Goal: Information Seeking & Learning: Learn about a topic

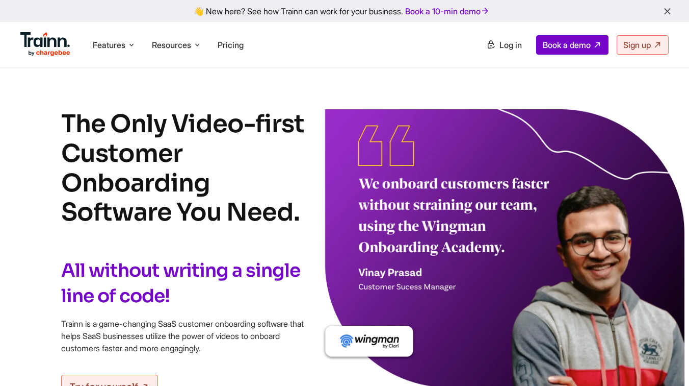
drag, startPoint x: 291, startPoint y: 212, endPoint x: 33, endPoint y: 109, distance: 277.2
click at [33, 109] on div "The Only Video-first Customer Onboarding Software You Need. All without writing…" at bounding box center [344, 253] width 689 height 289
click at [43, 111] on div "The Only Video-first Customer Onboarding Software You Need. All without writing…" at bounding box center [344, 253] width 689 height 289
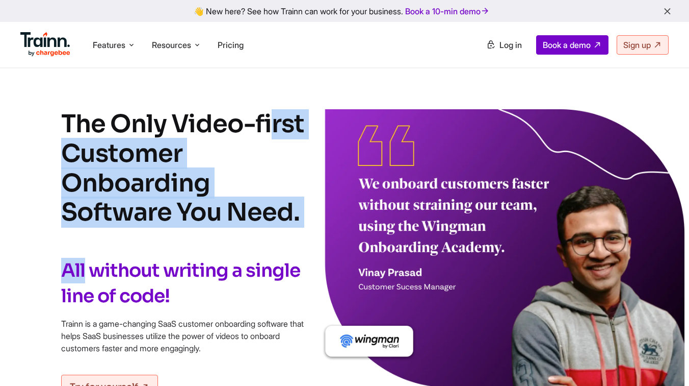
drag, startPoint x: 43, startPoint y: 111, endPoint x: 313, endPoint y: 227, distance: 294.2
click at [313, 227] on div "The Only Video-first Customer Onboarding Software You Need. All without writing…" at bounding box center [344, 253] width 689 height 289
click at [306, 216] on div "The Only Video-first Customer Onboarding Software You Need. All without writing…" at bounding box center [344, 253] width 689 height 289
drag, startPoint x: 306, startPoint y: 216, endPoint x: 58, endPoint y: 121, distance: 266.5
click at [58, 121] on div "The Only Video-first Customer Onboarding Software You Need. All without writing…" at bounding box center [344, 253] width 689 height 289
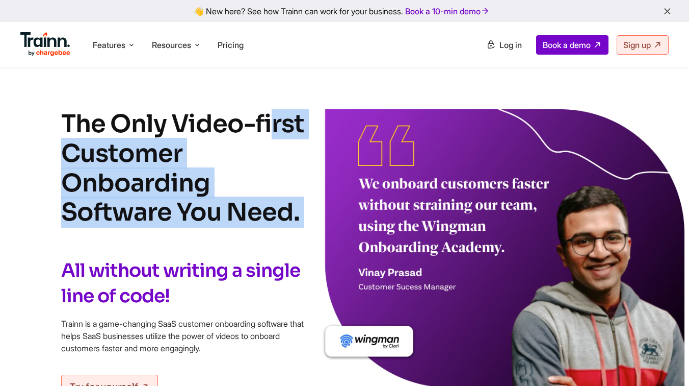
click at [58, 121] on div "The Only Video-first Customer Onboarding Software You Need. All without writing…" at bounding box center [344, 253] width 689 height 289
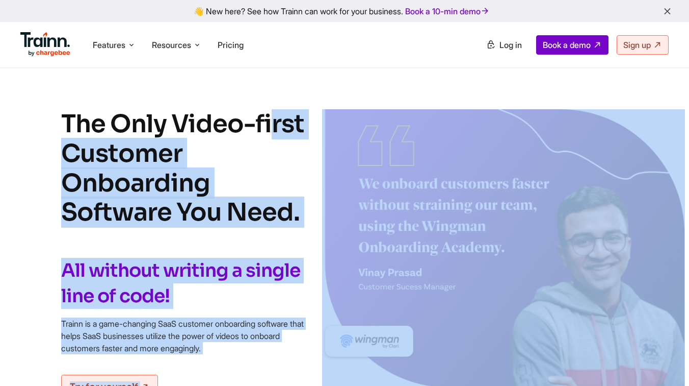
drag, startPoint x: 58, startPoint y: 121, endPoint x: 314, endPoint y: 227, distance: 277.6
click at [314, 227] on div "The Only Video-first Customer Onboarding Software You Need. All without writing…" at bounding box center [344, 253] width 689 height 289
click at [313, 221] on div "The Only Video-first Customer Onboarding Software You Need. All without writing…" at bounding box center [344, 253] width 689 height 289
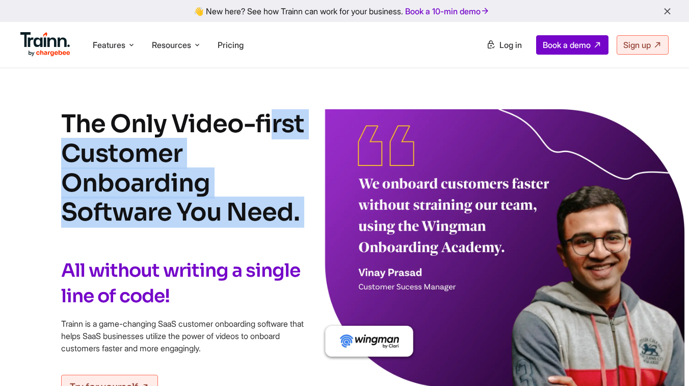
drag, startPoint x: 313, startPoint y: 221, endPoint x: 84, endPoint y: 125, distance: 248.0
click at [84, 125] on div "The Only Video-first Customer Onboarding Software You Need. All without writing…" at bounding box center [344, 253] width 689 height 289
click at [66, 120] on h1 "The Only Video-first Customer Onboarding Software You Need." at bounding box center [183, 167] width 245 height 117
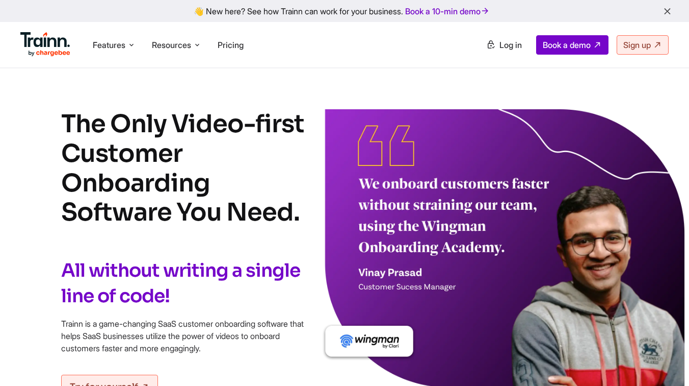
click at [66, 120] on h1 "The Only Video-first Customer Onboarding Software You Need." at bounding box center [183, 167] width 245 height 117
drag, startPoint x: 282, startPoint y: 216, endPoint x: 170, endPoint y: 191, distance: 114.4
click at [254, 216] on h1 "The Only Video-first Customer Onboarding Software You Need." at bounding box center [183, 167] width 245 height 117
drag, startPoint x: 61, startPoint y: 124, endPoint x: 240, endPoint y: 198, distance: 193.9
click at [82, 124] on h1 "The Only Video-first Customer Onboarding Software You Need." at bounding box center [183, 167] width 245 height 117
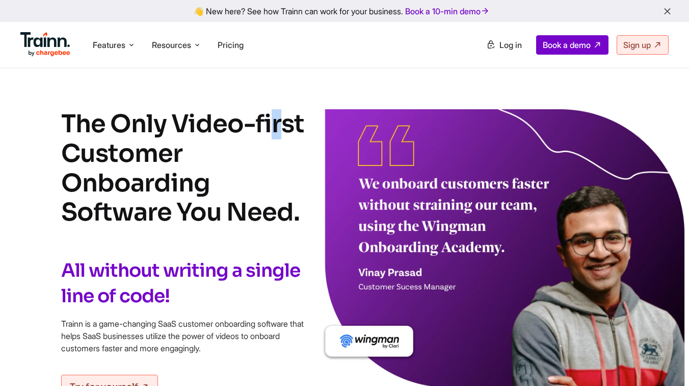
drag, startPoint x: 299, startPoint y: 212, endPoint x: 14, endPoint y: 86, distance: 312.3
drag, startPoint x: 14, startPoint y: 86, endPoint x: 136, endPoint y: 152, distance: 139.2
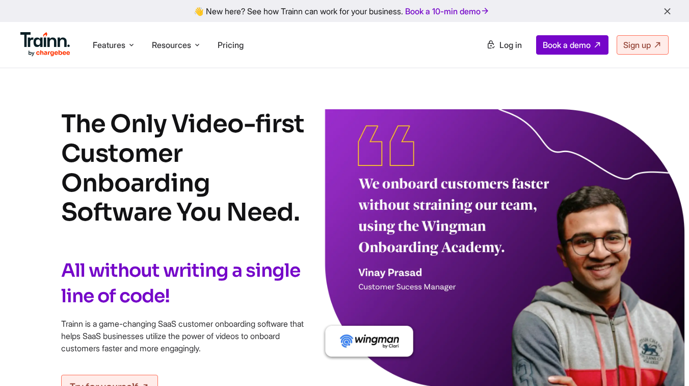
click at [307, 216] on div "The Only Video-first Customer Onboarding Software You Need. All without writing…" at bounding box center [344, 253] width 689 height 289
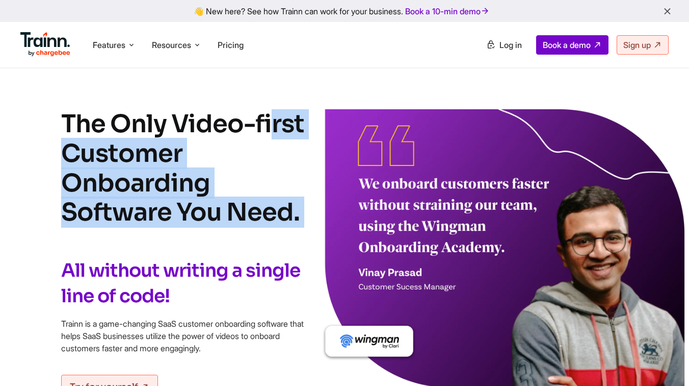
drag, startPoint x: 307, startPoint y: 216, endPoint x: 56, endPoint y: 108, distance: 273.7
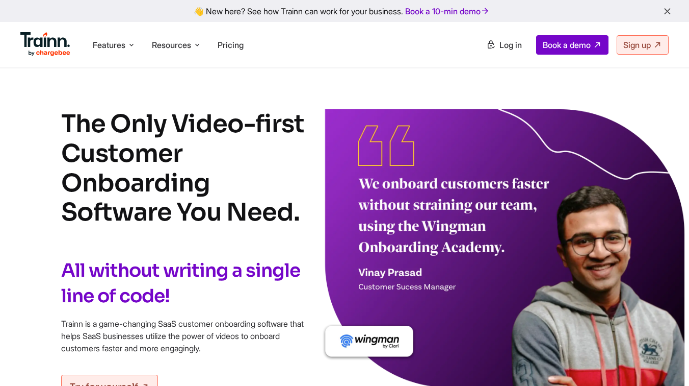
drag, startPoint x: 298, startPoint y: 218, endPoint x: 47, endPoint y: 84, distance: 285.2
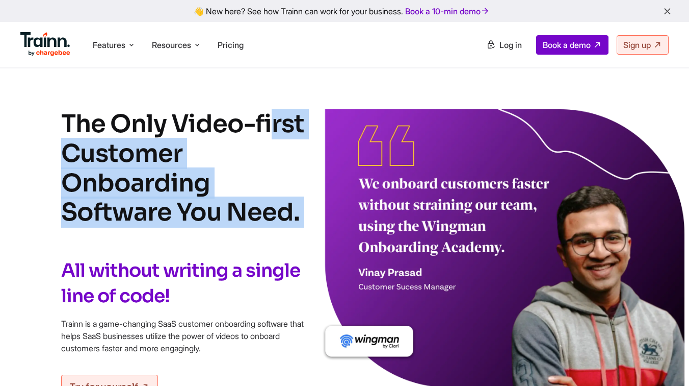
drag, startPoint x: 54, startPoint y: 98, endPoint x: 293, endPoint y: 246, distance: 281.2
click at [302, 220] on h1 "The Only Video-first Customer Onboarding Software You Need." at bounding box center [183, 167] width 245 height 117
drag, startPoint x: 302, startPoint y: 220, endPoint x: 66, endPoint y: 112, distance: 259.9
click at [66, 112] on h1 "The Only Video-first Customer Onboarding Software You Need." at bounding box center [183, 167] width 245 height 117
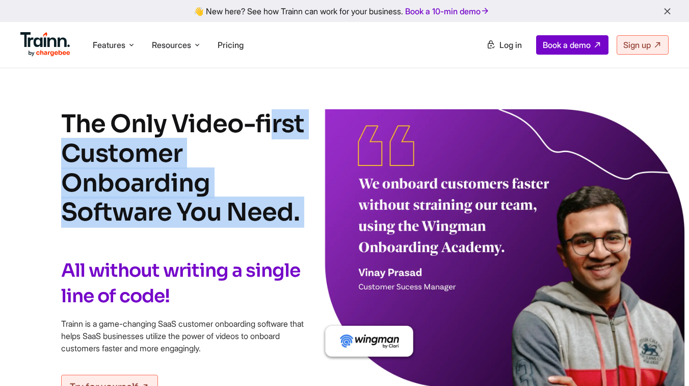
click at [66, 112] on h1 "The Only Video-first Customer Onboarding Software You Need." at bounding box center [183, 167] width 245 height 117
drag, startPoint x: 66, startPoint y: 112, endPoint x: 305, endPoint y: 222, distance: 263.6
click at [305, 222] on h1 "The Only Video-first Customer Onboarding Software You Need." at bounding box center [183, 167] width 245 height 117
drag, startPoint x: 305, startPoint y: 222, endPoint x: 33, endPoint y: 104, distance: 297.2
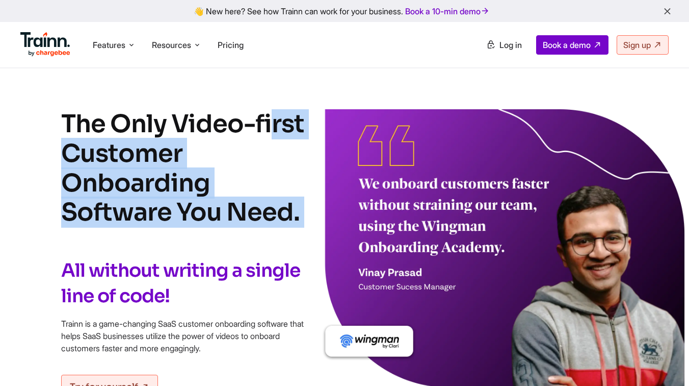
drag, startPoint x: 33, startPoint y: 104, endPoint x: 306, endPoint y: 216, distance: 295.9
click at [306, 216] on div "The Only Video-first Customer Onboarding Software You Need. All without writing…" at bounding box center [344, 253] width 689 height 289
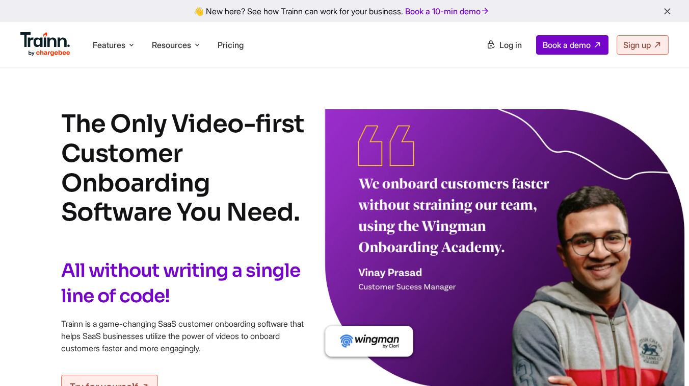
click at [306, 216] on div "The Only Video-first Customer Onboarding Software You Need. All without writing…" at bounding box center [344, 253] width 689 height 289
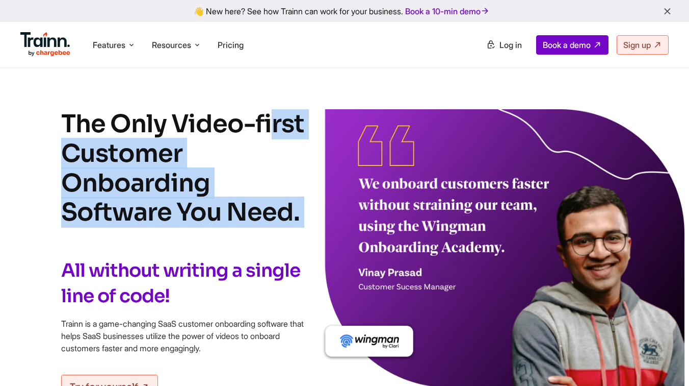
click at [306, 216] on div "The Only Video-first Customer Onboarding Software You Need. All without writing…" at bounding box center [344, 253] width 689 height 289
click at [58, 111] on div "The Only Video-first Customer Onboarding Software You Need. All without writing…" at bounding box center [344, 253] width 689 height 289
drag, startPoint x: 58, startPoint y: 111, endPoint x: 309, endPoint y: 222, distance: 275.1
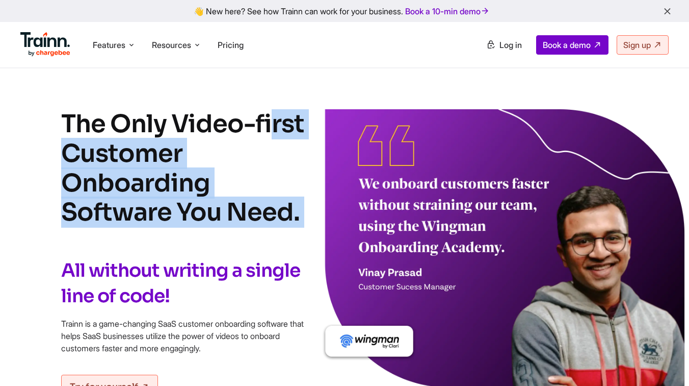
click at [309, 222] on div "The Only Video-first Customer Onboarding Software You Need. All without writing…" at bounding box center [344, 253] width 689 height 289
